Goal: Task Accomplishment & Management: Manage account settings

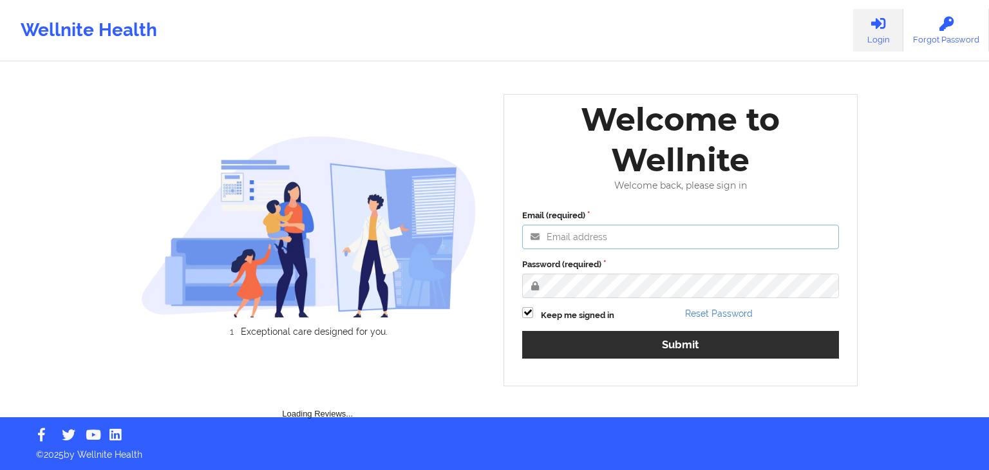
type input "[EMAIL_ADDRESS][DOMAIN_NAME]"
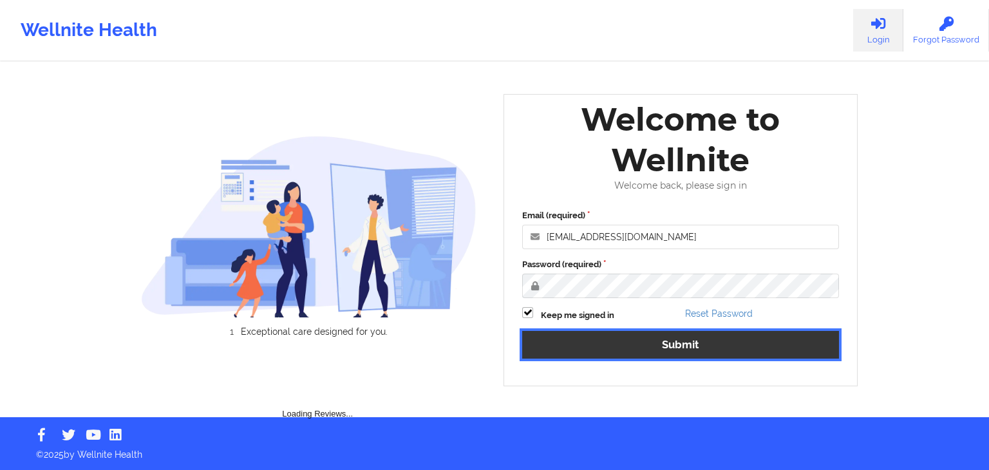
click at [608, 350] on div "Email (required) [EMAIL_ADDRESS][DOMAIN_NAME] Password (required) Keep me signe…" at bounding box center [680, 288] width 335 height 176
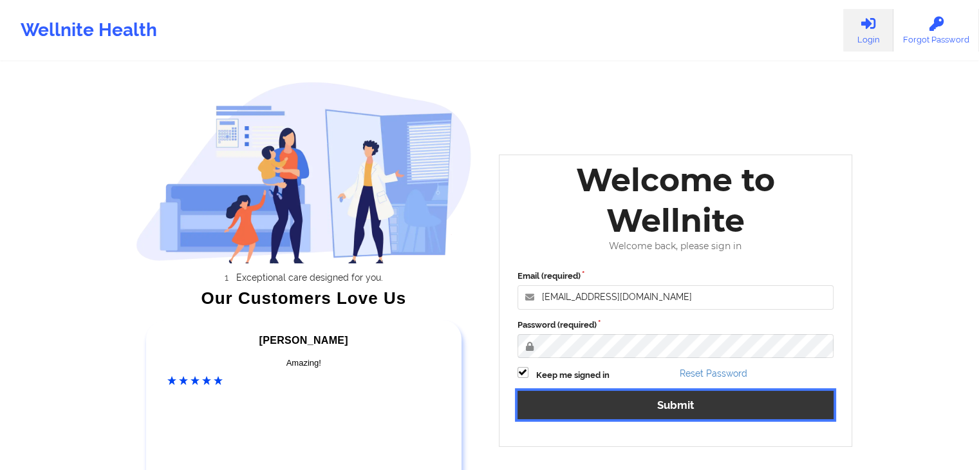
click at [574, 402] on button "Submit" at bounding box center [676, 405] width 317 height 28
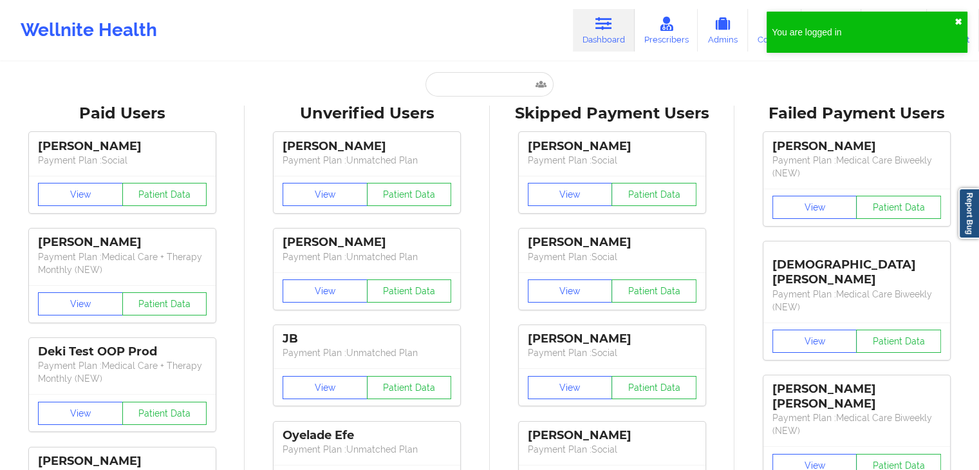
click at [956, 20] on button "✖︎" at bounding box center [959, 22] width 8 height 10
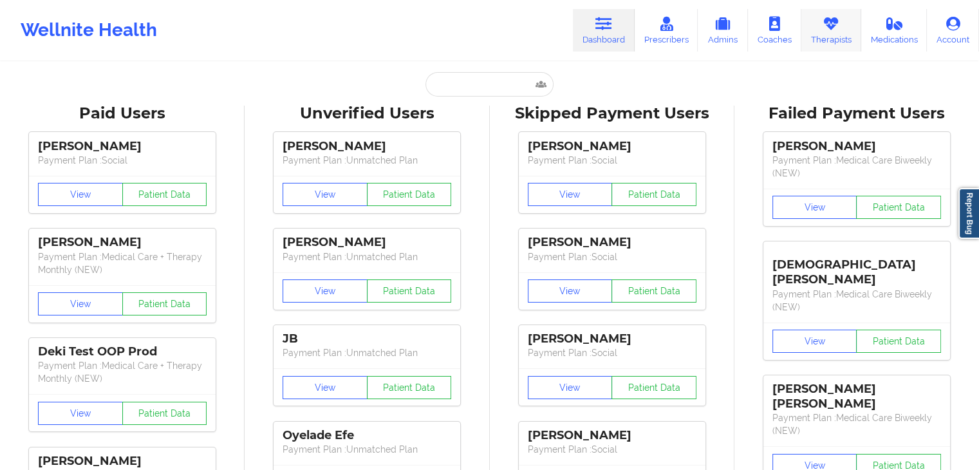
click at [824, 35] on link "Therapists" at bounding box center [832, 30] width 60 height 42
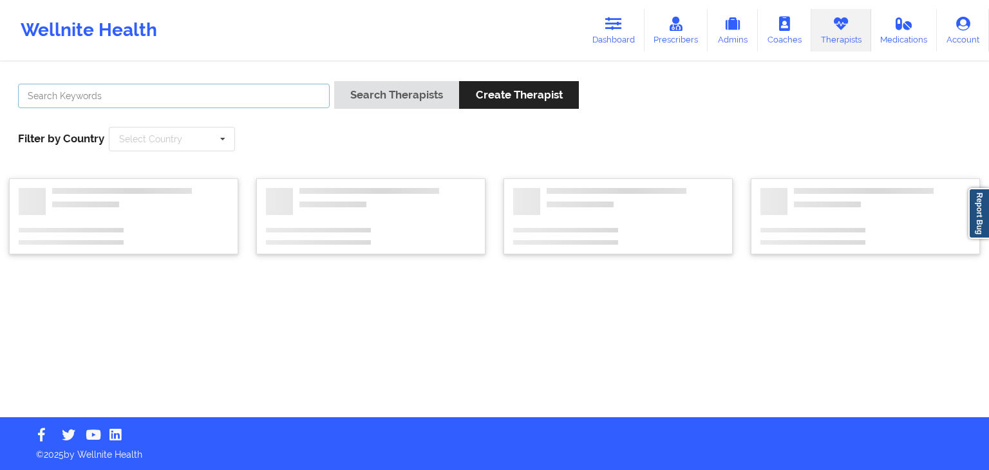
click at [131, 95] on input "text" at bounding box center [174, 96] width 312 height 24
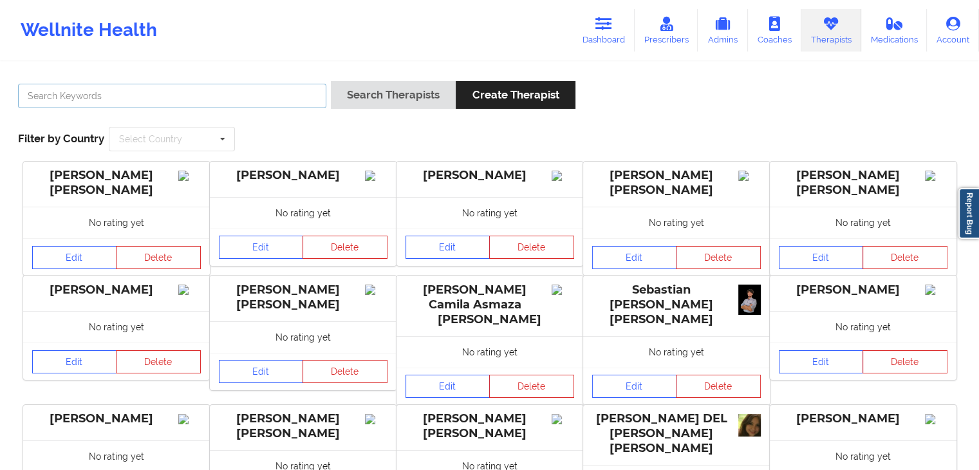
type input "[PERSON_NAME]"
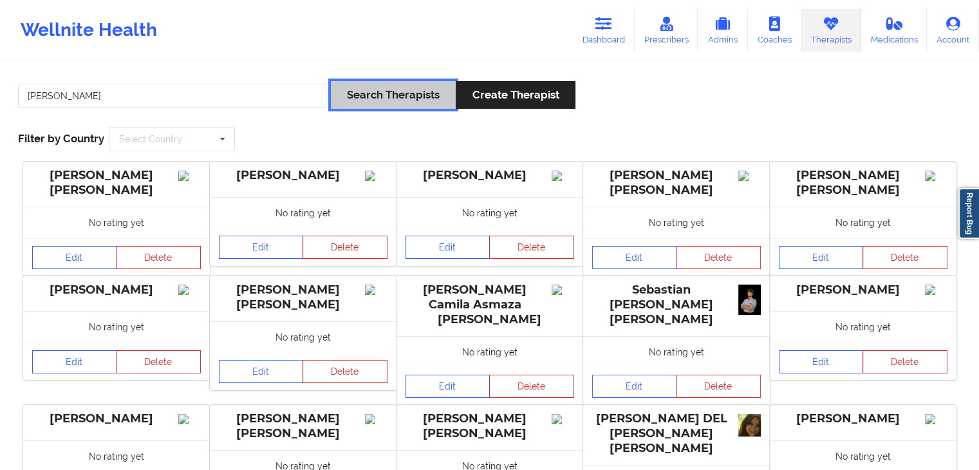
click at [390, 90] on button "Search Therapists" at bounding box center [393, 95] width 125 height 28
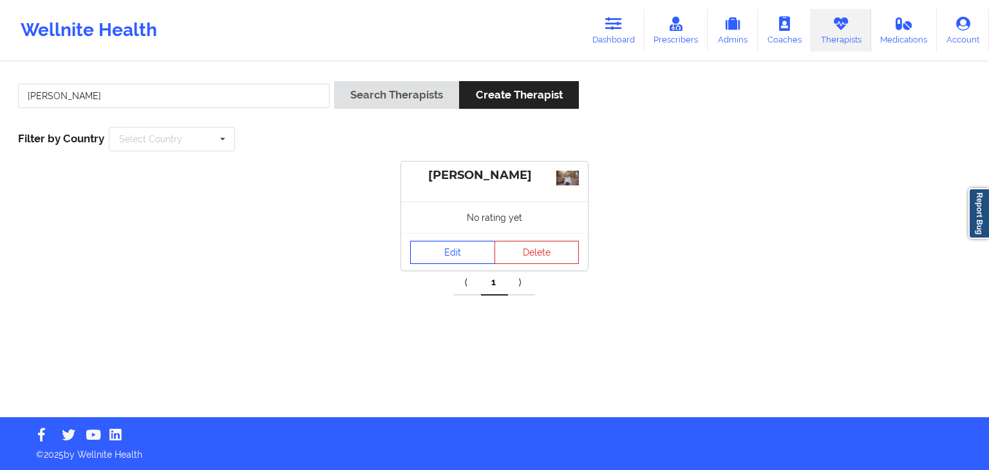
click at [469, 249] on link "Edit" at bounding box center [452, 252] width 85 height 23
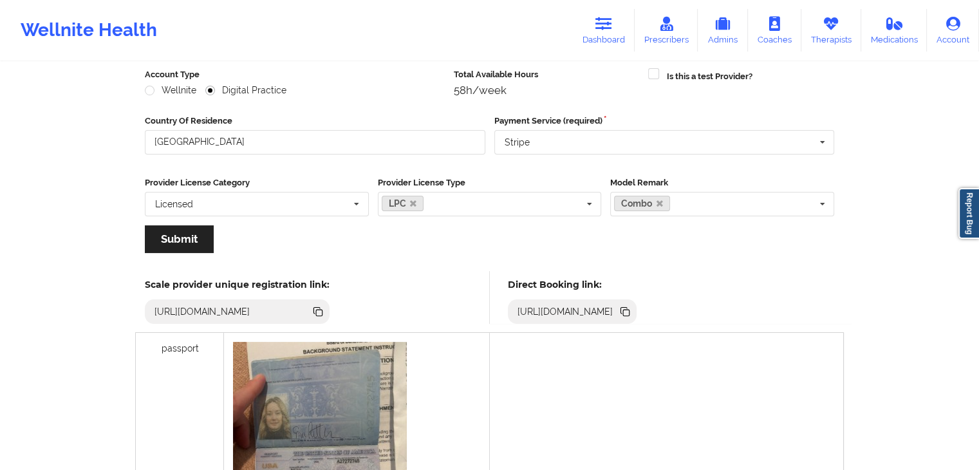
scroll to position [187, 0]
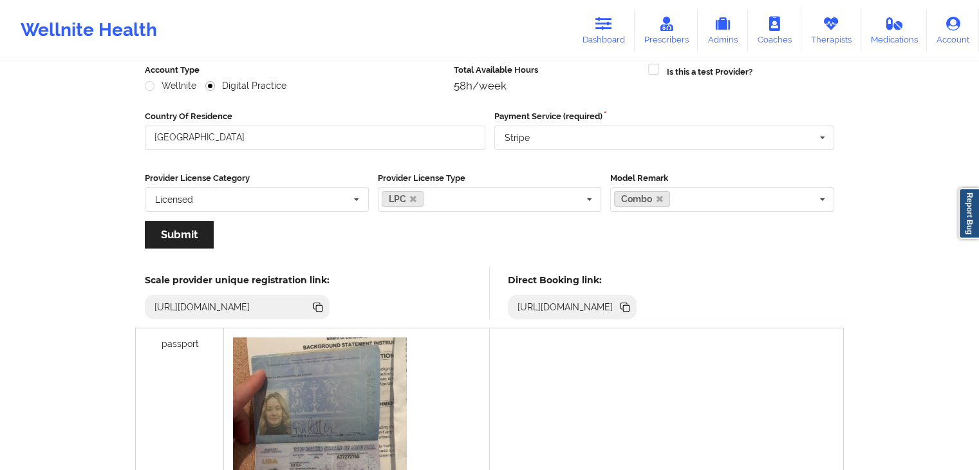
click at [630, 306] on icon at bounding box center [626, 308] width 6 height 6
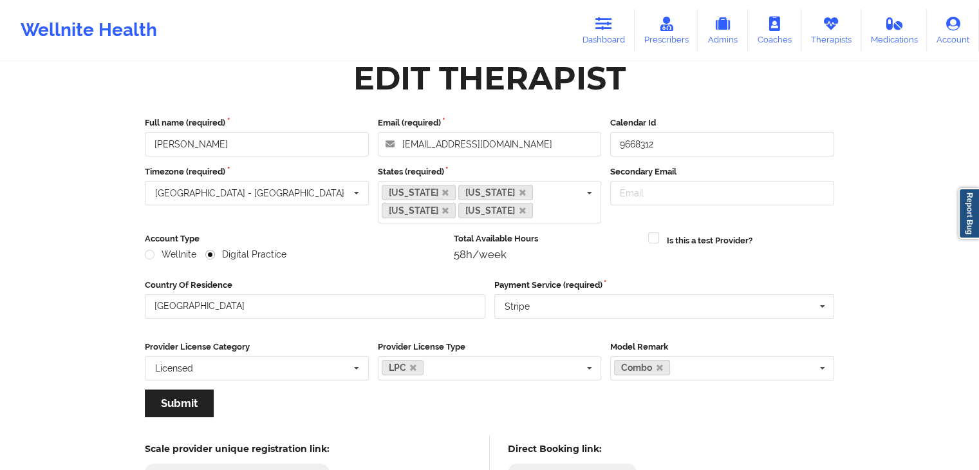
scroll to position [0, 0]
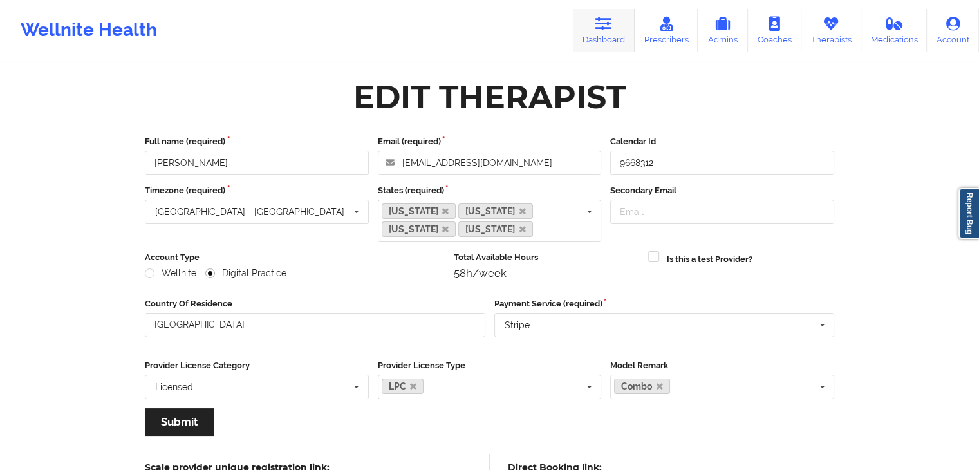
click at [587, 30] on link "Dashboard" at bounding box center [604, 30] width 62 height 42
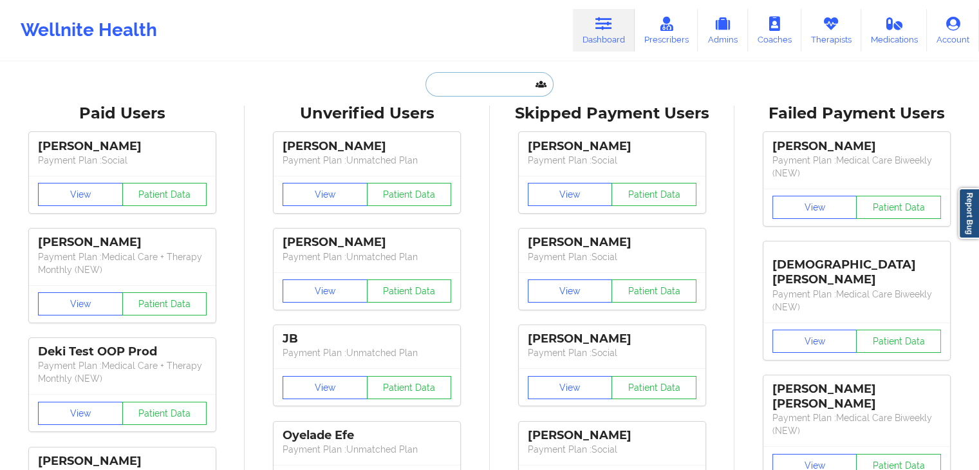
click at [476, 91] on input "text" at bounding box center [489, 84] width 127 height 24
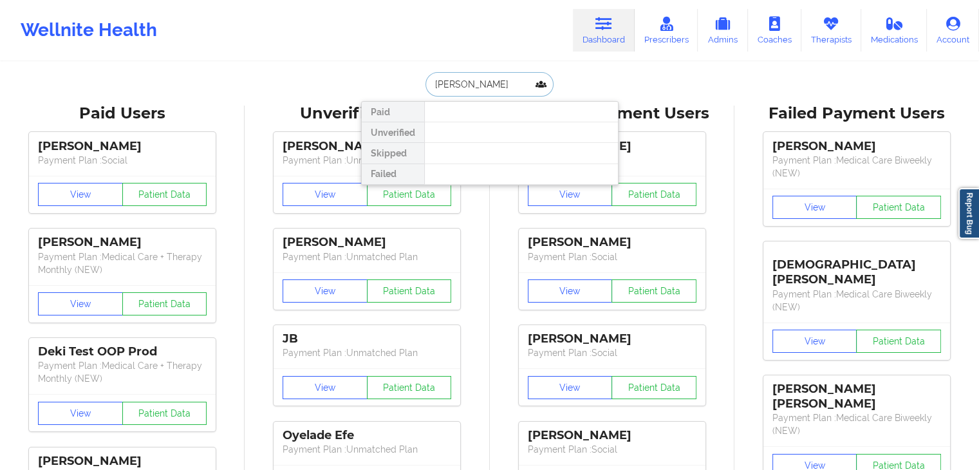
type input "[PERSON_NAME]"
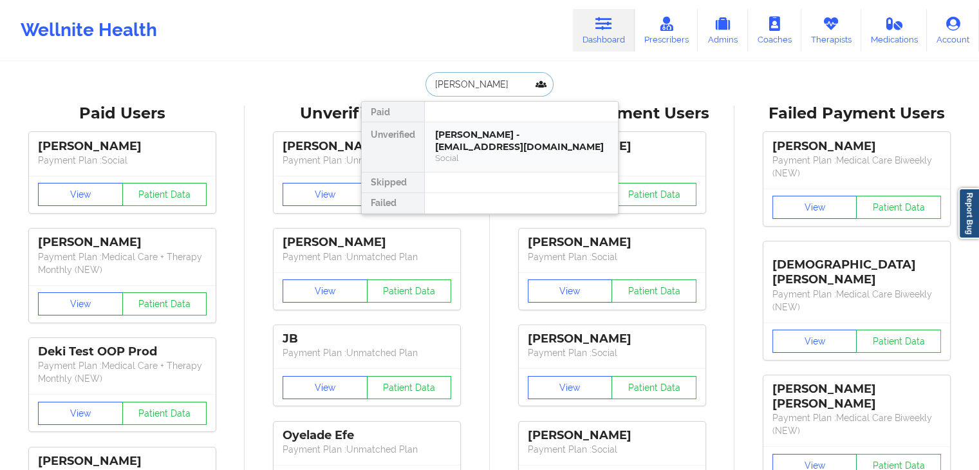
click at [500, 138] on div "[PERSON_NAME] - [EMAIL_ADDRESS][DOMAIN_NAME]" at bounding box center [521, 141] width 173 height 24
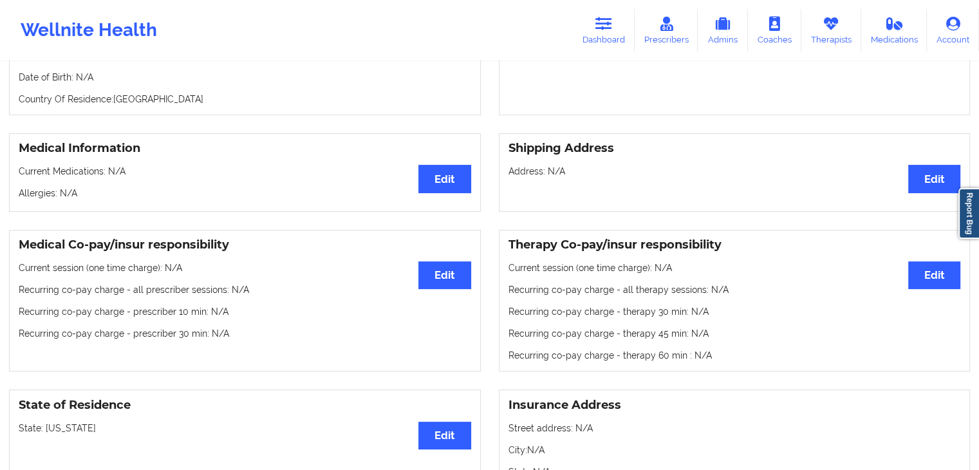
scroll to position [216, 0]
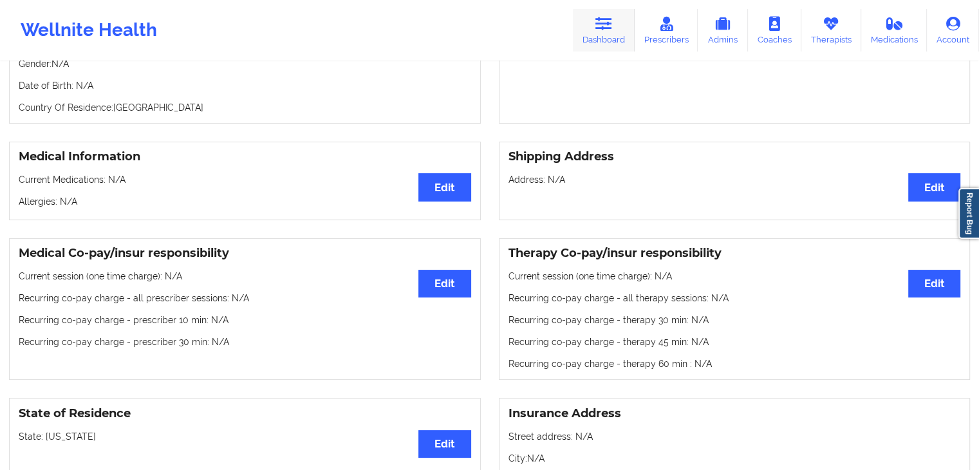
click at [612, 30] on icon at bounding box center [604, 24] width 17 height 14
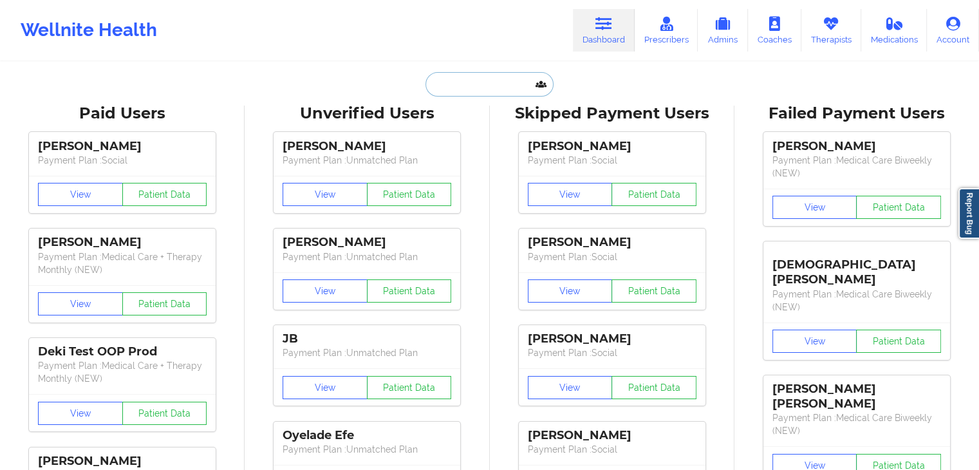
click at [483, 87] on input "text" at bounding box center [489, 84] width 127 height 24
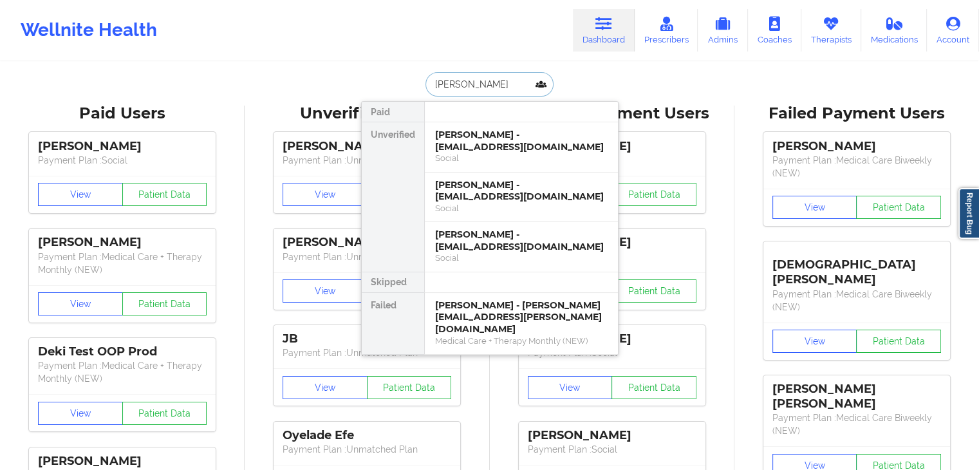
type input "[PERSON_NAME] cr"
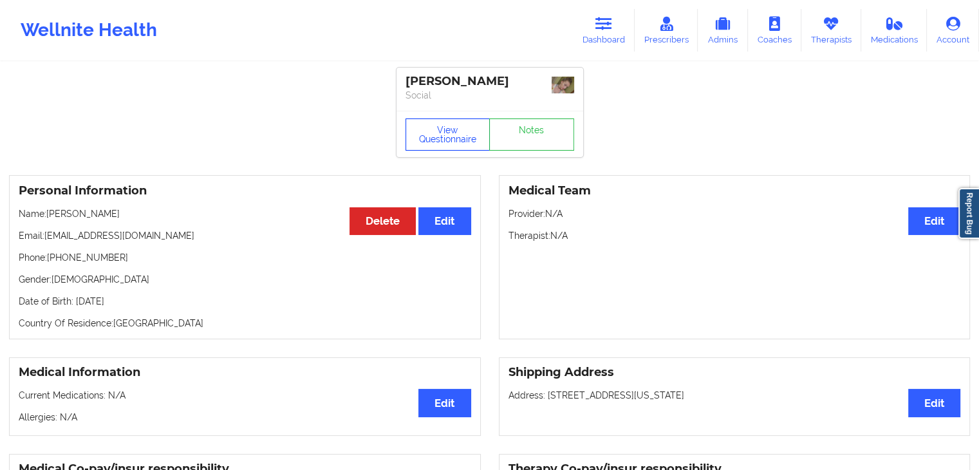
click at [438, 128] on button "View Questionnaire" at bounding box center [448, 134] width 85 height 32
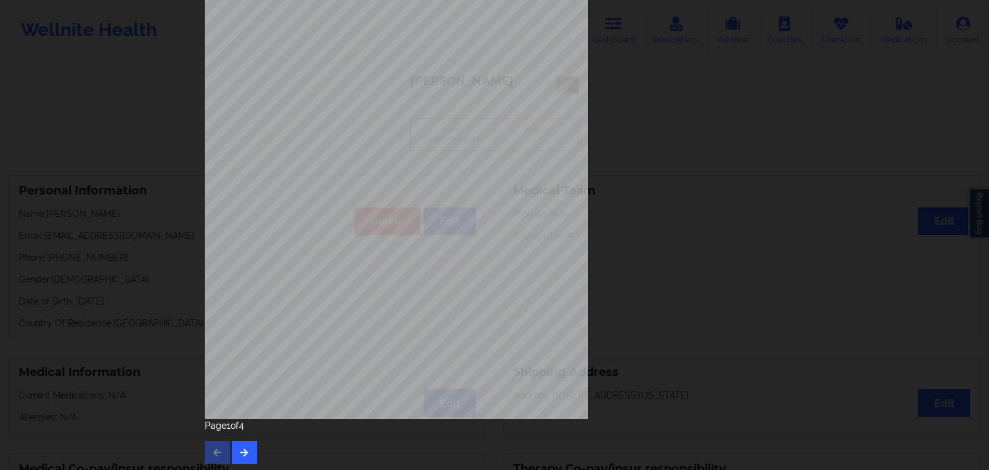
scroll to position [144, 0]
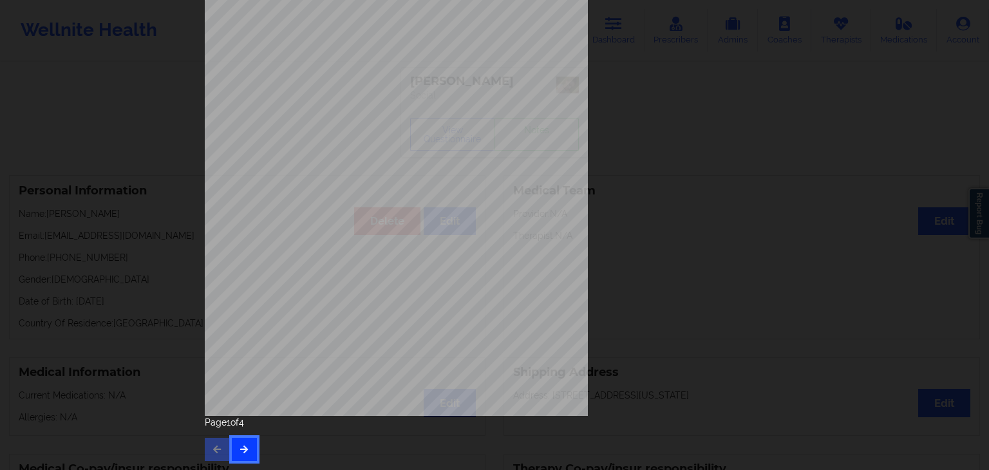
click at [249, 452] on button "button" at bounding box center [244, 449] width 25 height 23
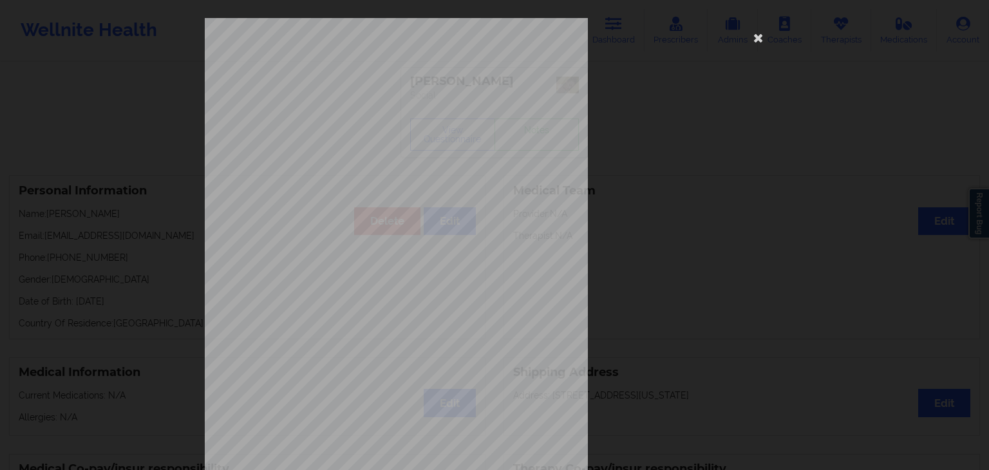
click at [396, 333] on span "Trouble concentrating on things, such as reading the newspaper or watching tele…" at bounding box center [472, 335] width 259 height 7
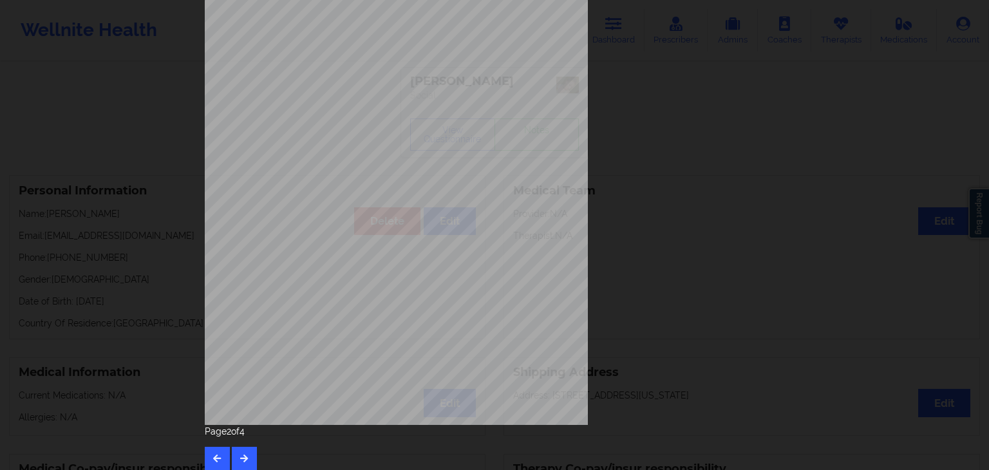
scroll to position [144, 0]
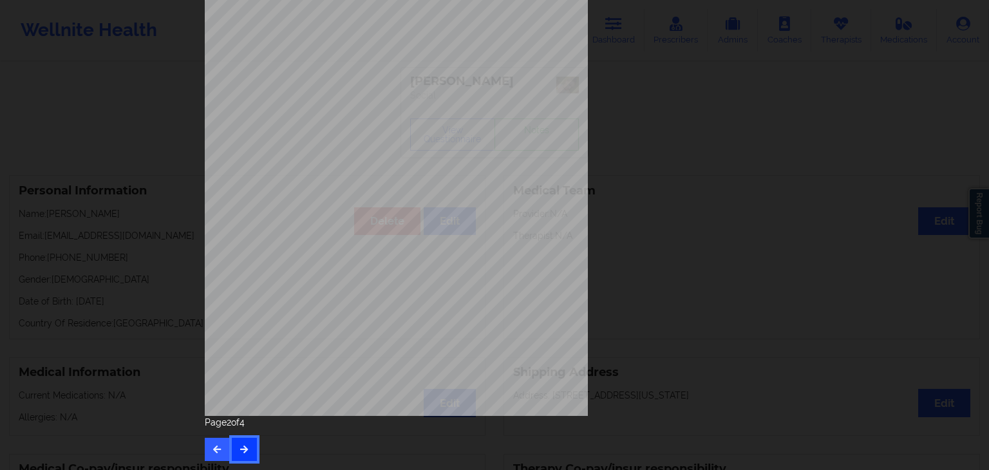
click at [249, 451] on button "button" at bounding box center [244, 449] width 25 height 23
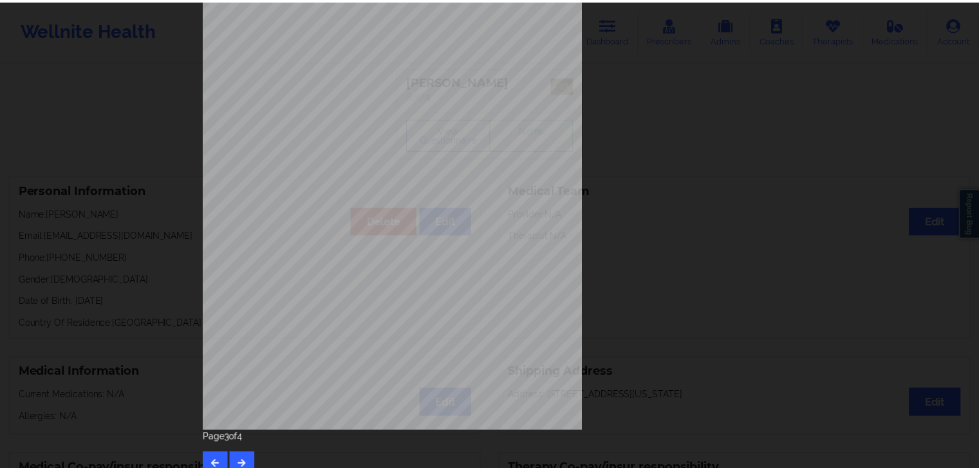
scroll to position [0, 0]
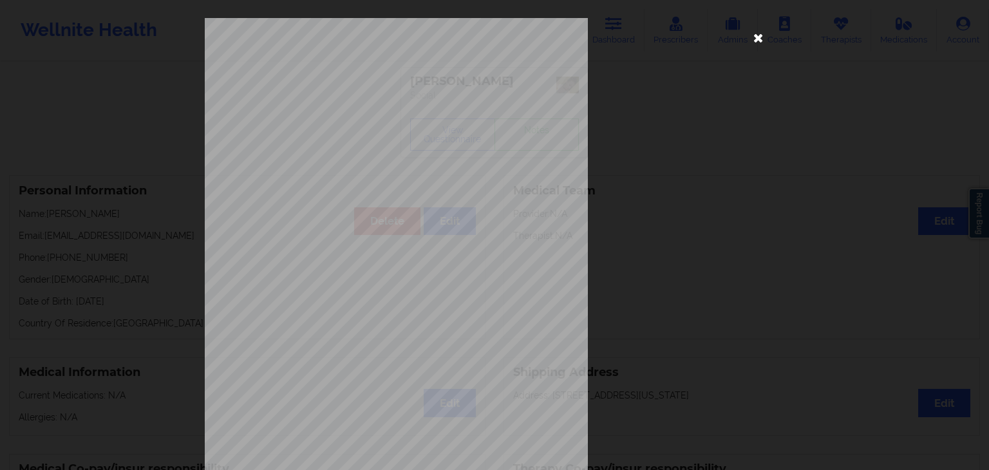
click at [759, 38] on icon at bounding box center [758, 37] width 21 height 21
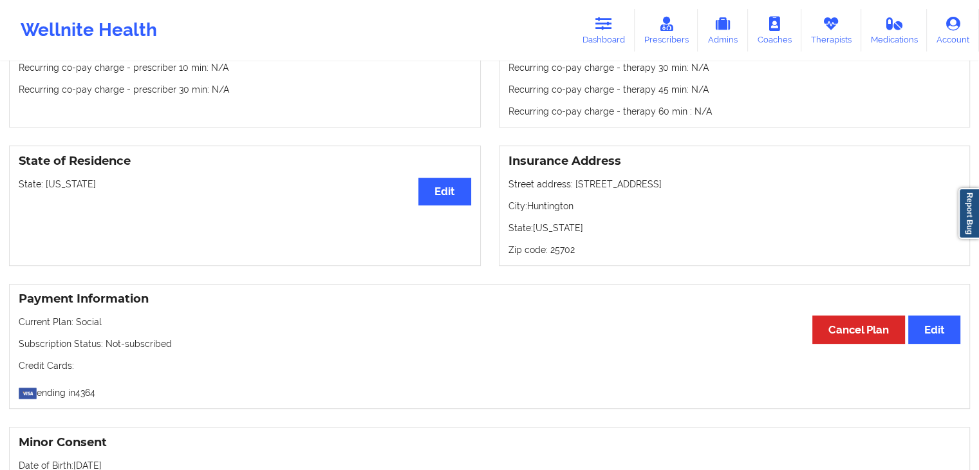
scroll to position [488, 0]
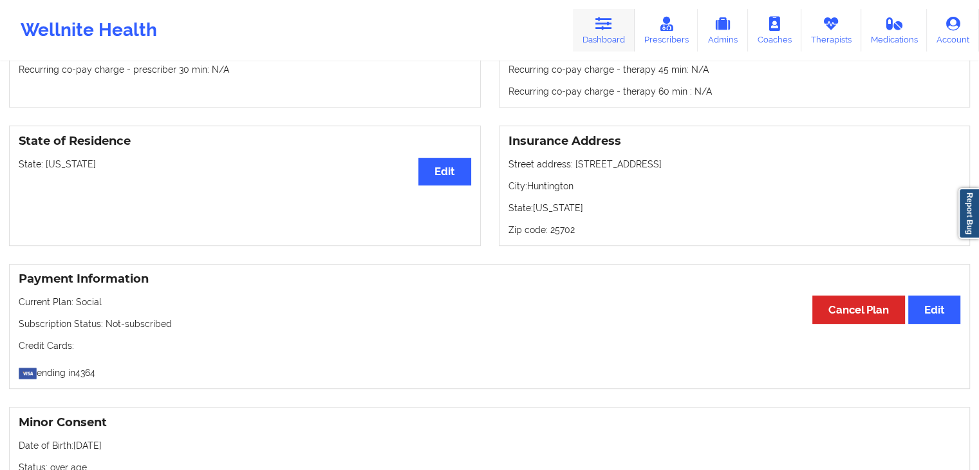
click at [605, 30] on icon at bounding box center [604, 24] width 17 height 14
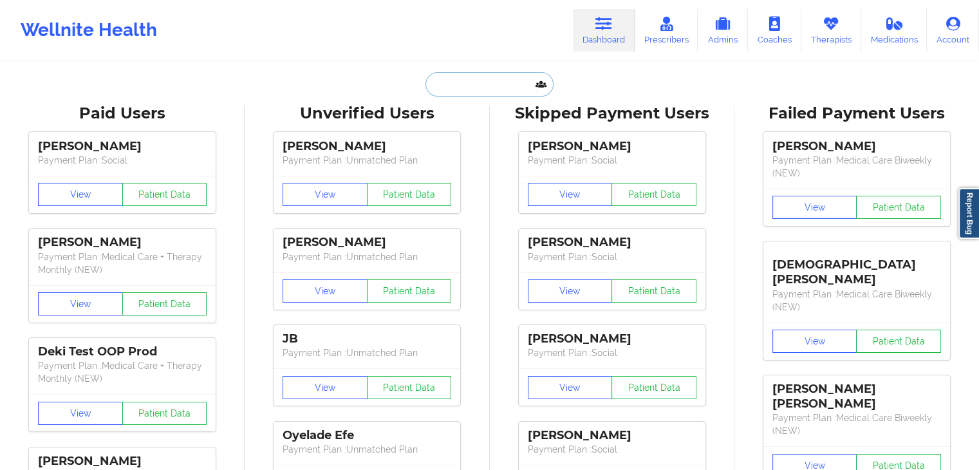
click at [524, 80] on input "text" at bounding box center [489, 84] width 127 height 24
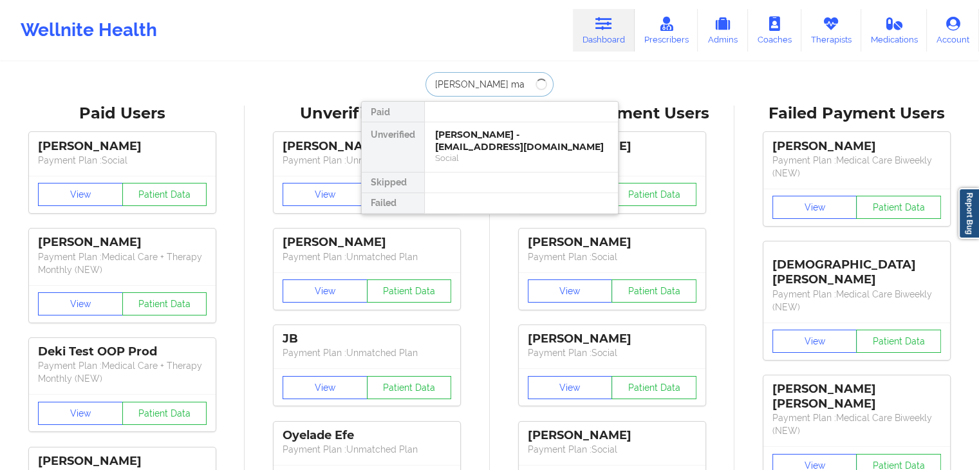
type input "[PERSON_NAME] [PERSON_NAME]"
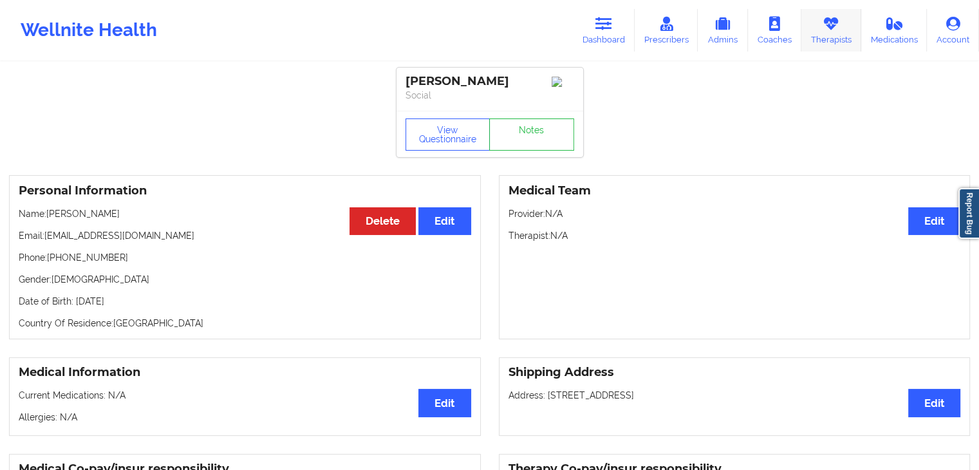
click at [832, 17] on icon at bounding box center [831, 24] width 17 height 14
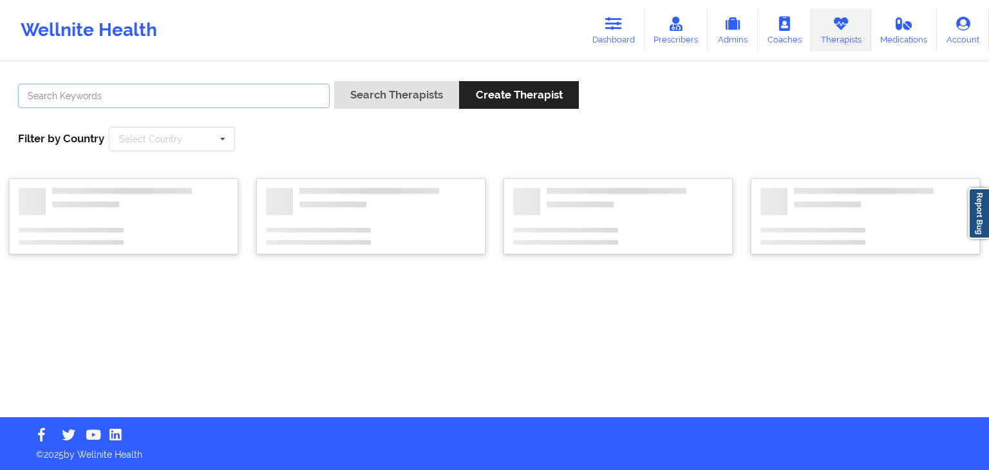
click at [147, 89] on input "text" at bounding box center [174, 96] width 312 height 24
type input "[PERSON_NAME]"
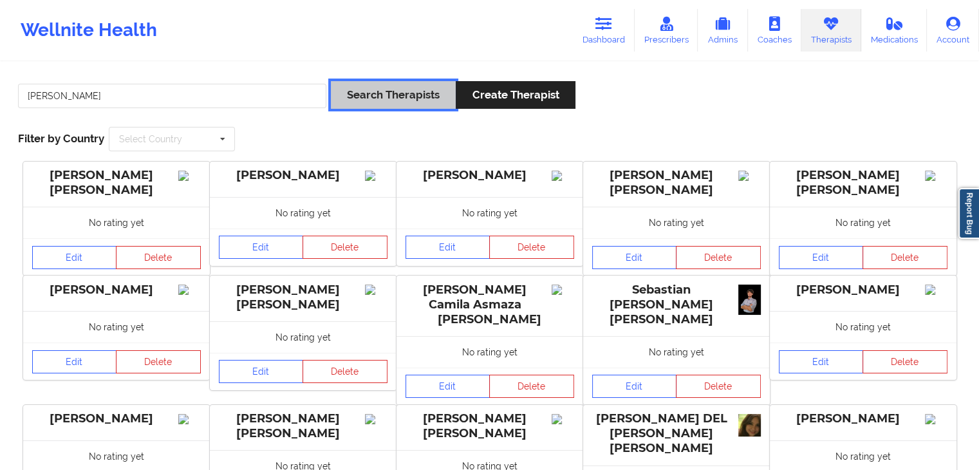
click at [382, 82] on button "Search Therapists" at bounding box center [393, 95] width 125 height 28
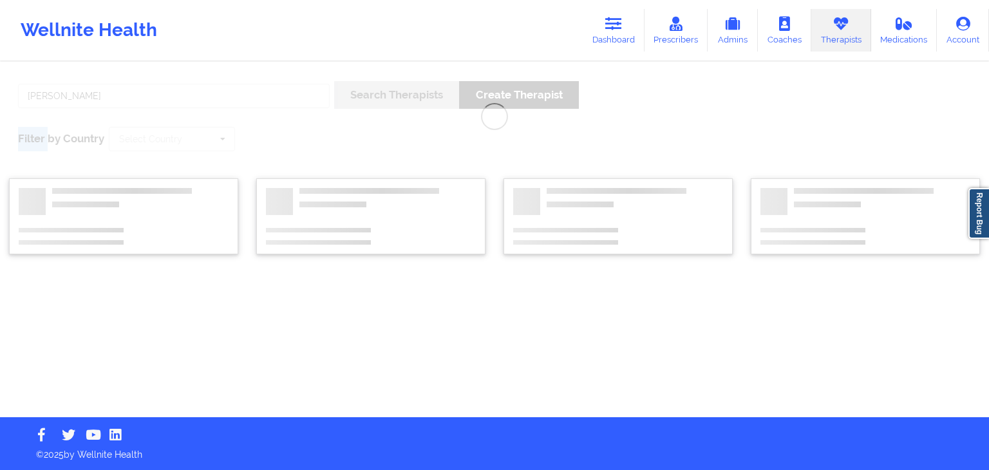
click at [382, 82] on div "[PERSON_NAME] case Search Therapists Create Therapist Filter by Country Select …" at bounding box center [494, 240] width 989 height 354
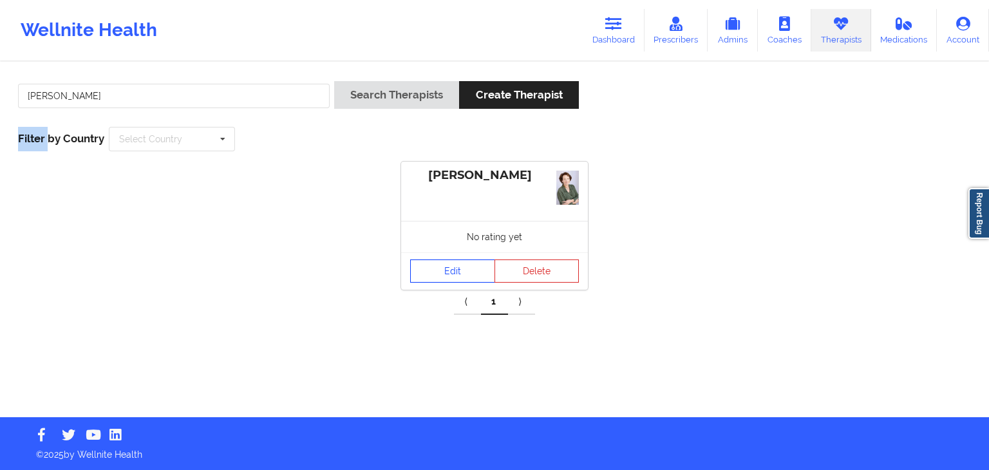
click at [455, 266] on link "Edit" at bounding box center [452, 270] width 85 height 23
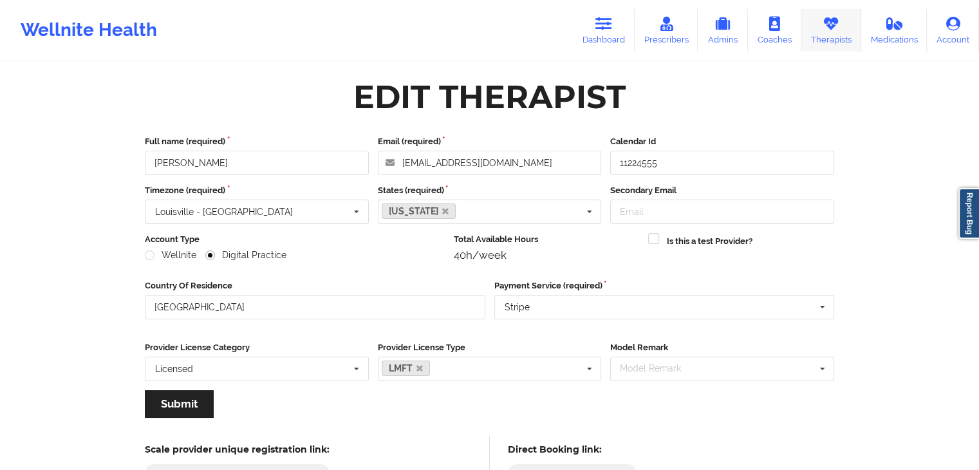
click at [843, 19] on link "Therapists" at bounding box center [832, 30] width 60 height 42
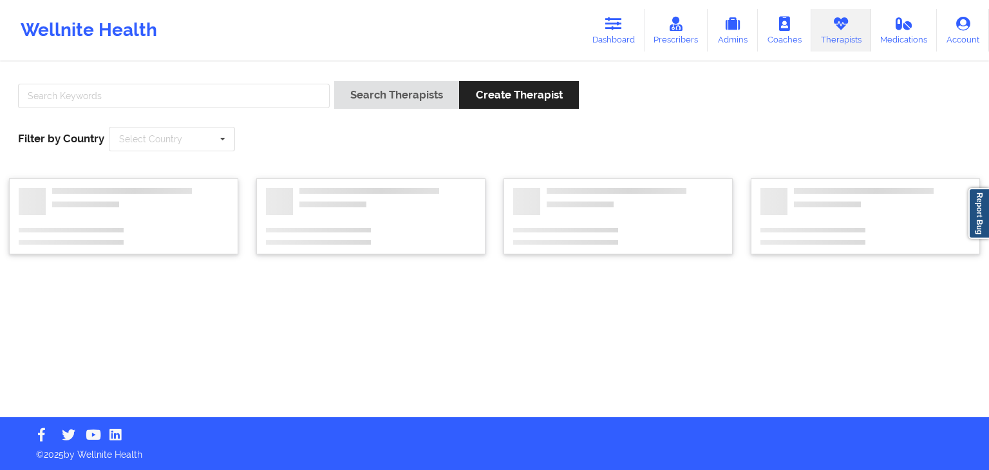
click at [284, 80] on div "Search Therapists Create Therapist Filter by Country Select Country [GEOGRAPHIC…" at bounding box center [494, 116] width 971 height 88
click at [283, 99] on input "text" at bounding box center [174, 96] width 312 height 24
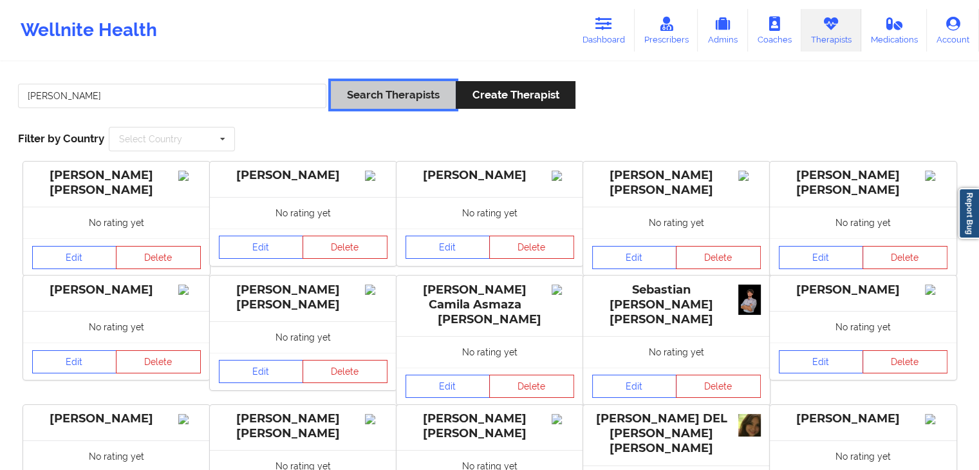
click at [371, 99] on button "Search Therapists" at bounding box center [393, 95] width 125 height 28
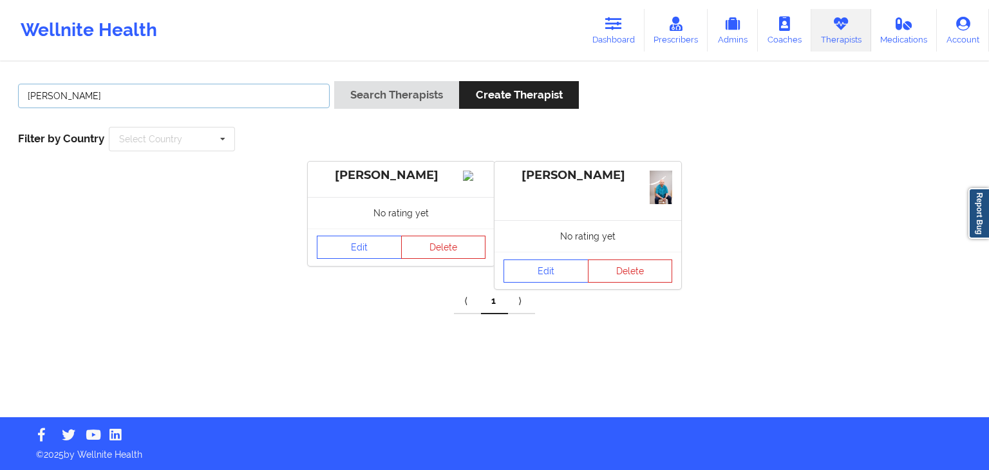
drag, startPoint x: 222, startPoint y: 101, endPoint x: 18, endPoint y: 90, distance: 204.4
click at [18, 90] on input "[PERSON_NAME]" at bounding box center [174, 96] width 312 height 24
type input "[PERSON_NAME]"
click at [334, 81] on button "Search Therapists" at bounding box center [396, 95] width 125 height 28
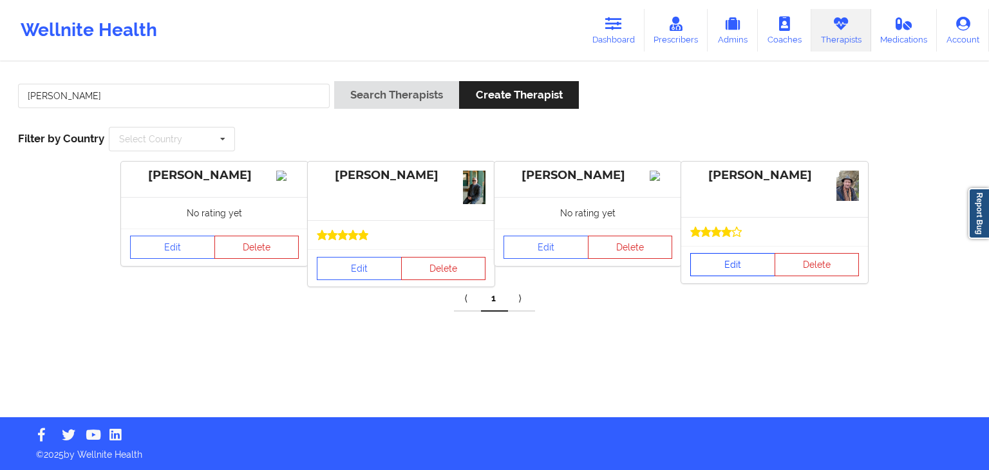
click at [743, 261] on link "Edit" at bounding box center [732, 264] width 85 height 23
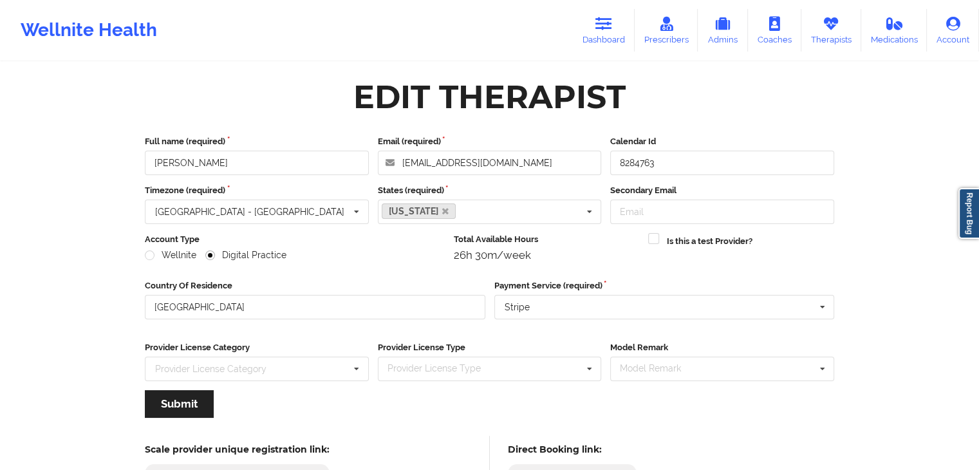
scroll to position [107, 0]
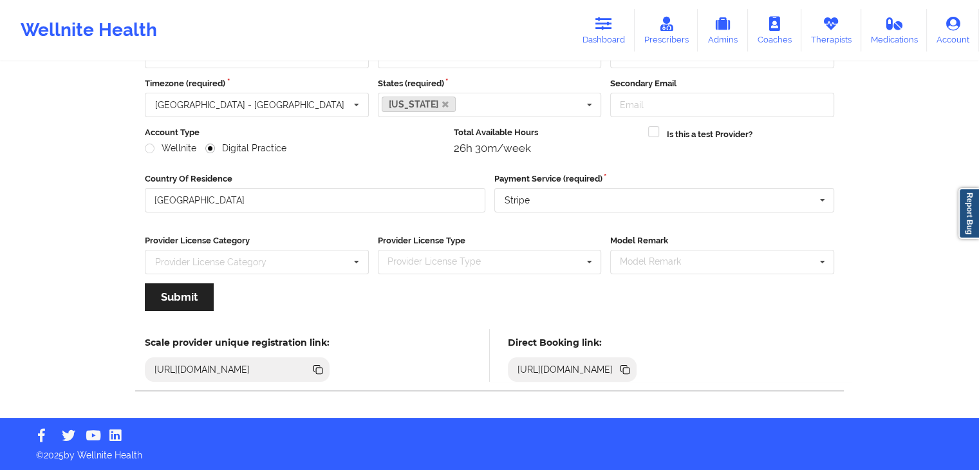
click at [632, 366] on icon at bounding box center [625, 369] width 14 height 14
